Goal: Transaction & Acquisition: Book appointment/travel/reservation

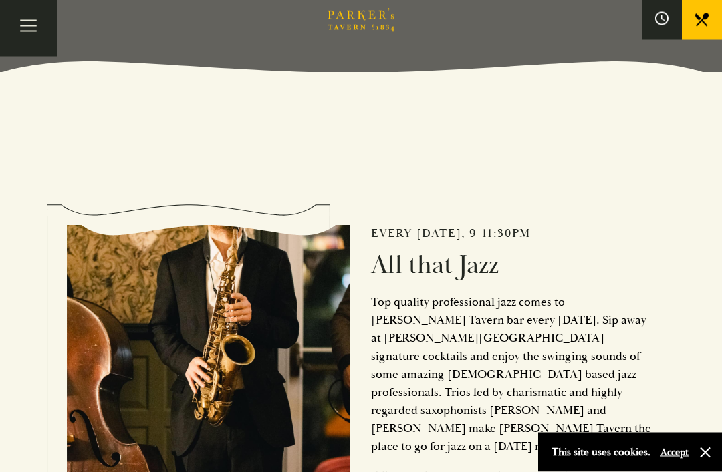
scroll to position [401, 0]
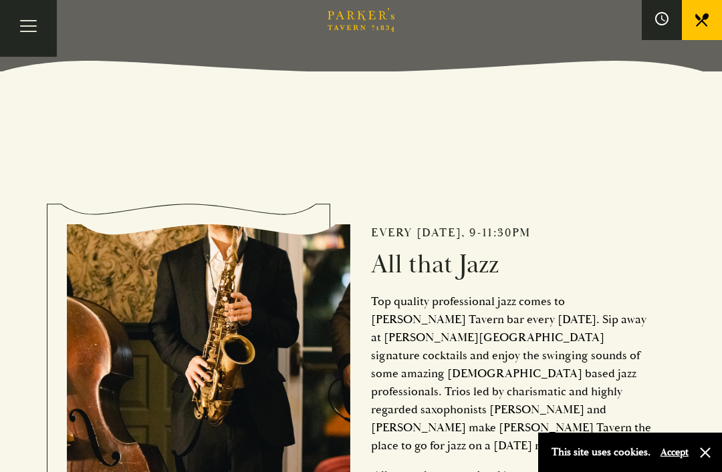
click at [709, 460] on button "button" at bounding box center [704, 452] width 13 height 13
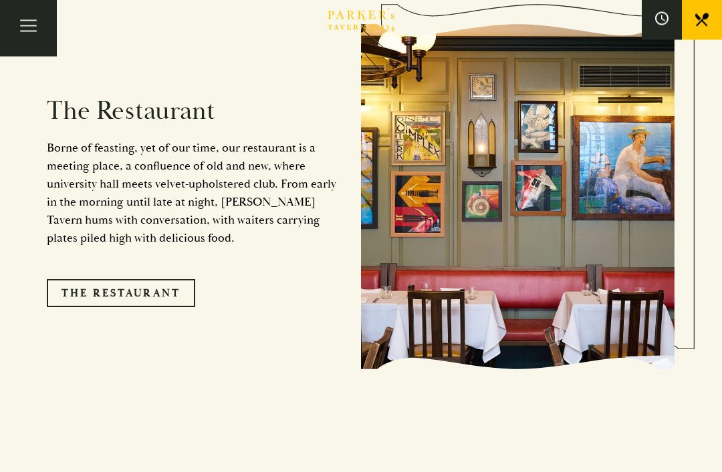
scroll to position [1085, 0]
click at [169, 300] on link "The Restaurant" at bounding box center [121, 293] width 148 height 28
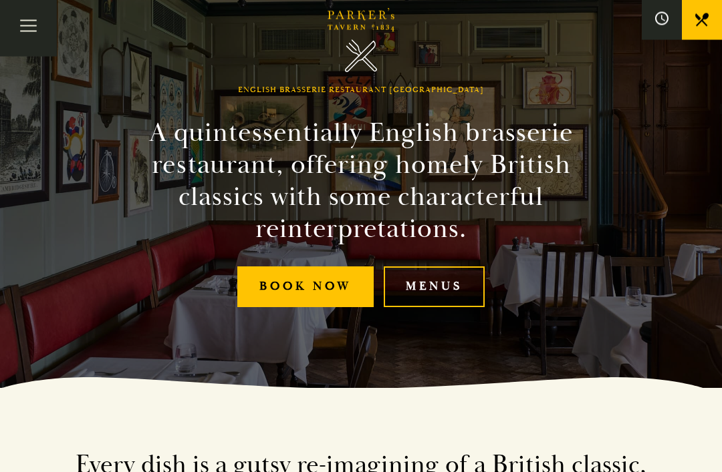
scroll to position [88, 0]
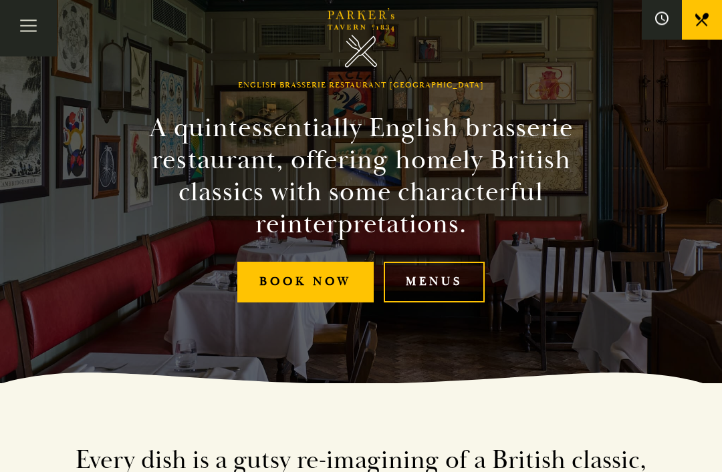
click at [454, 303] on link "Menus" at bounding box center [433, 283] width 101 height 41
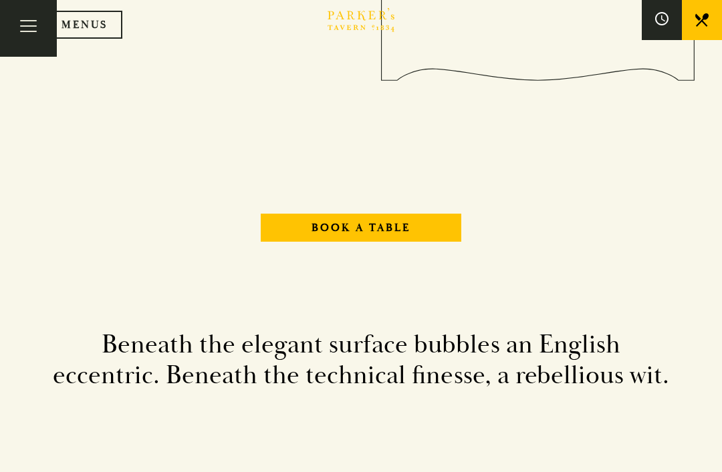
scroll to position [1379, 0]
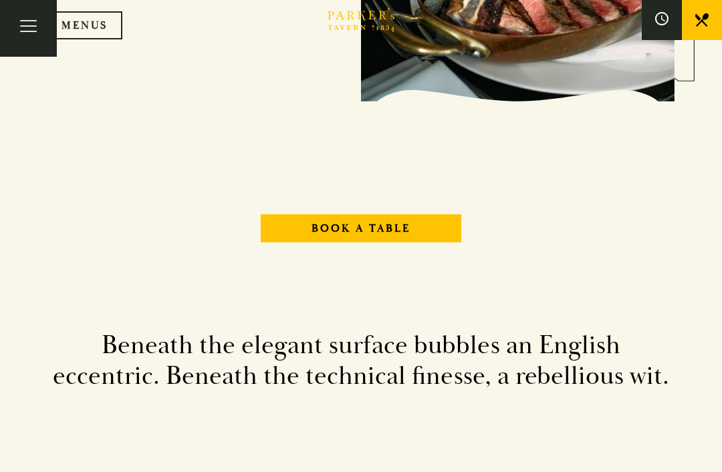
click at [378, 243] on link "Book A Table" at bounding box center [361, 228] width 200 height 28
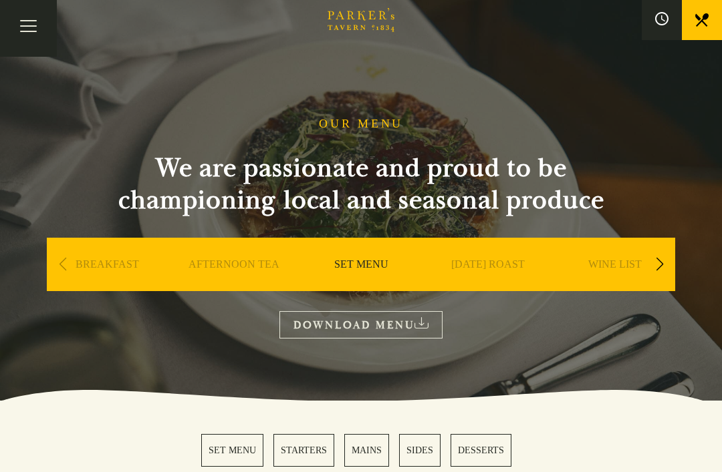
click at [361, 267] on link "SET MENU" at bounding box center [361, 284] width 54 height 53
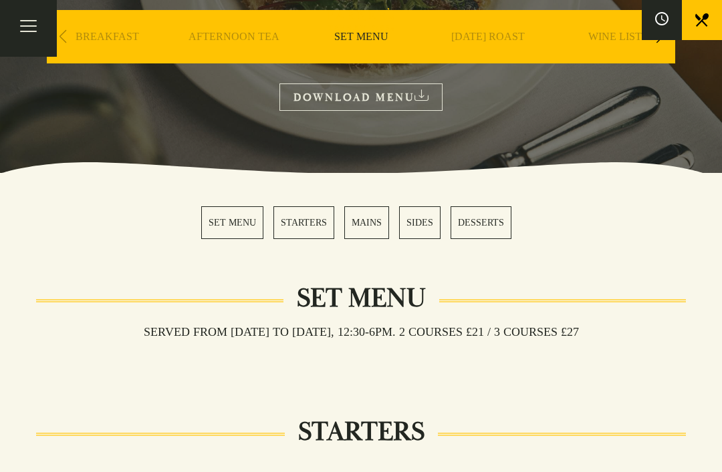
scroll to position [226, 0]
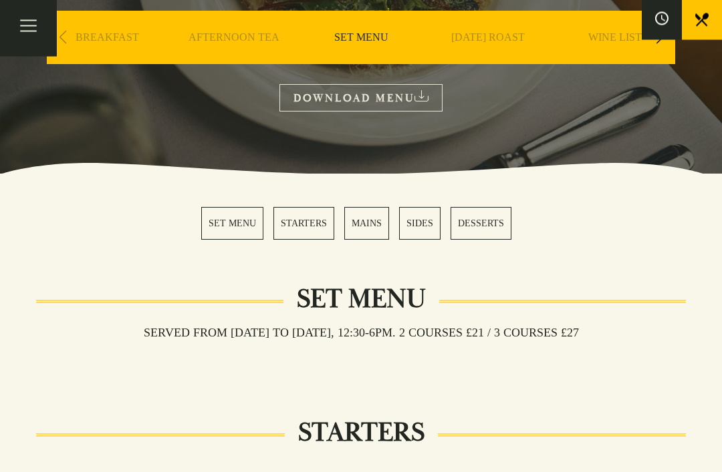
click at [370, 227] on link "MAINS" at bounding box center [366, 224] width 45 height 33
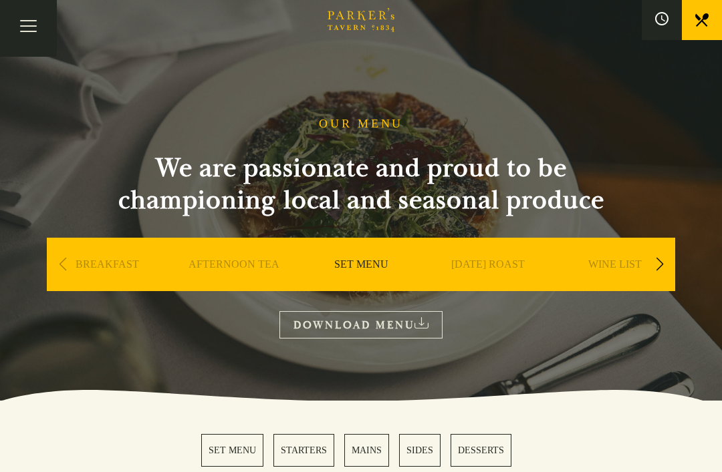
click at [400, 330] on link "DOWNLOAD MENU" at bounding box center [360, 324] width 163 height 27
click at [29, 24] on button "Toggle navigation" at bounding box center [28, 28] width 57 height 57
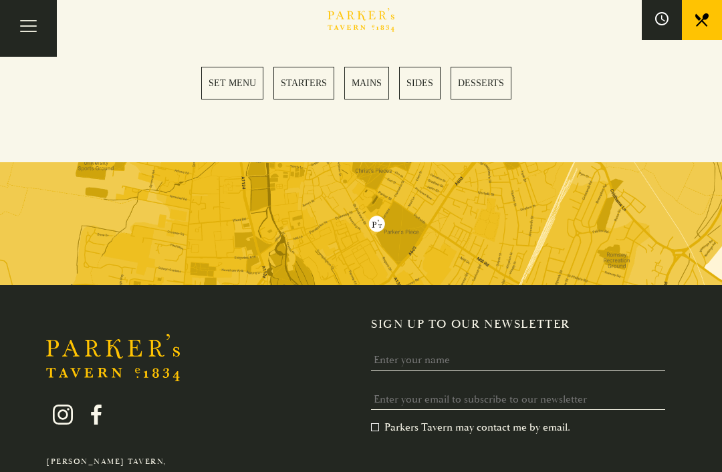
scroll to position [2148, 0]
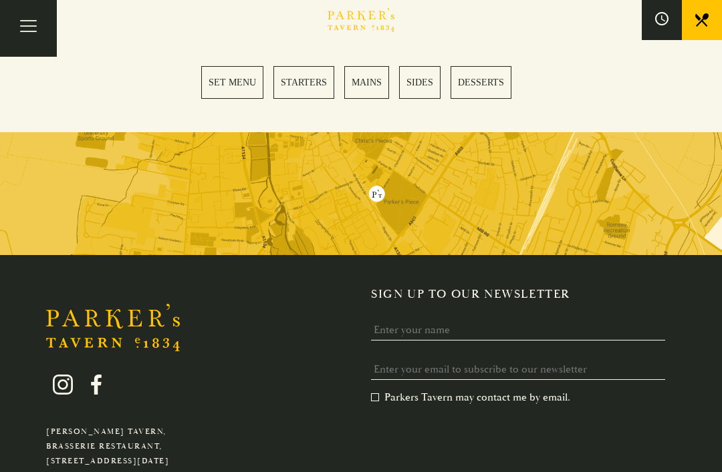
click at [422, 196] on img at bounding box center [361, 193] width 722 height 123
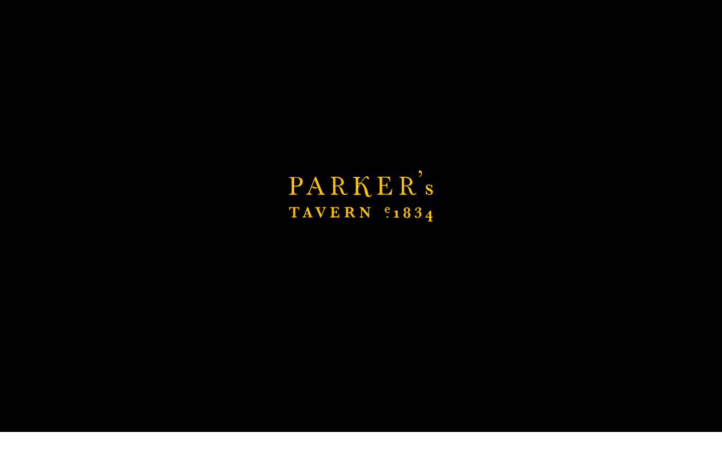
scroll to position [2191, 0]
